Goal: Task Accomplishment & Management: Manage account settings

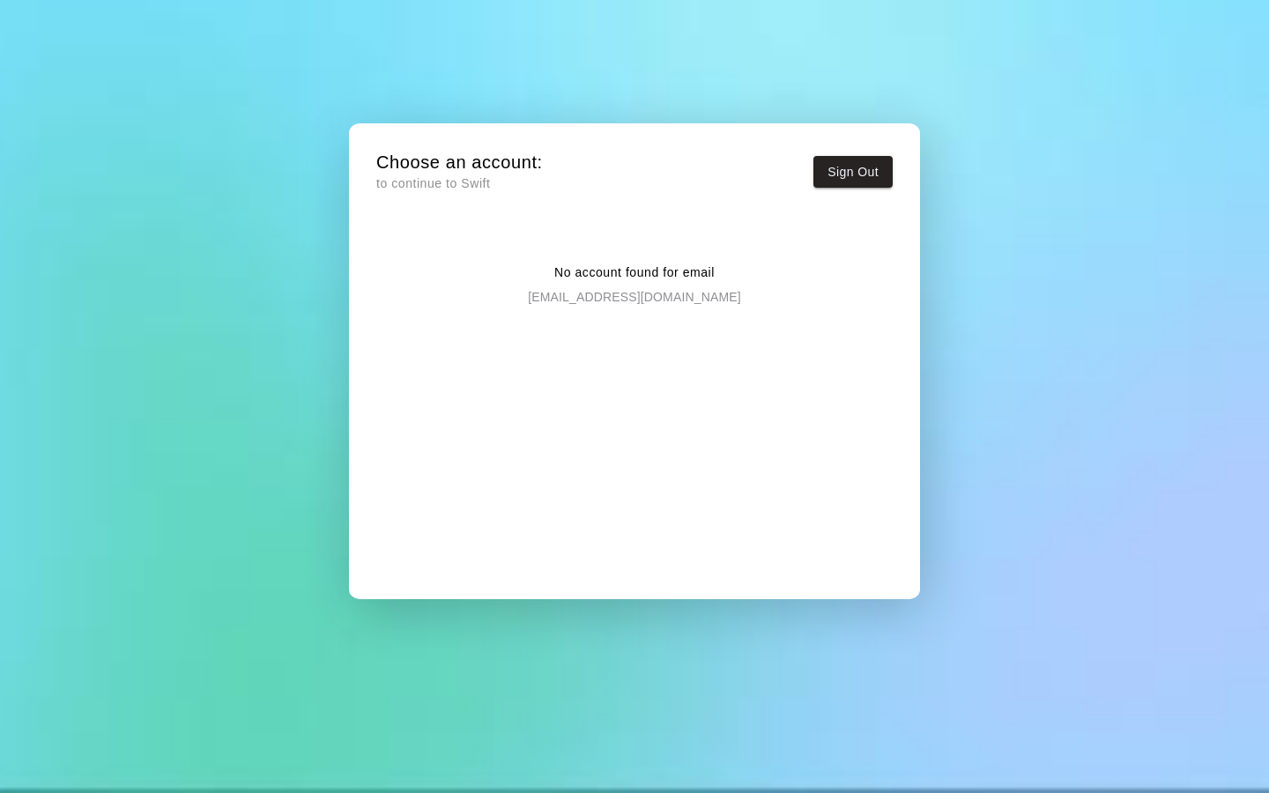
click at [462, 181] on p "to continue to Swift" at bounding box center [459, 183] width 167 height 19
click at [412, 168] on h5 "Choose an account:" at bounding box center [459, 163] width 167 height 24
click at [626, 295] on p "[EMAIL_ADDRESS][DOMAIN_NAME]" at bounding box center [634, 294] width 212 height 24
click at [849, 174] on button "Sign Out" at bounding box center [852, 172] width 79 height 33
